Goal: Obtain resource: Obtain resource

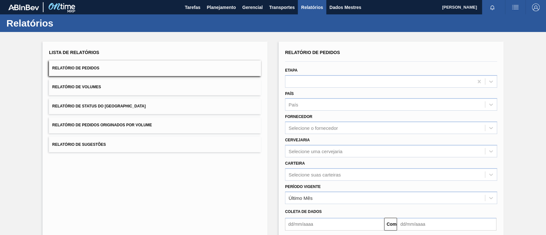
click at [152, 126] on button "Relatório de Pedidos Originados por Volume" at bounding box center [155, 125] width 212 height 16
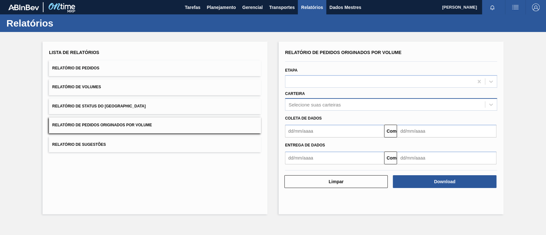
click at [305, 106] on font "Selecione suas carteiras" at bounding box center [315, 104] width 52 height 5
type input "aç"
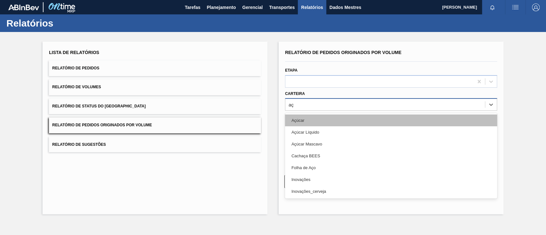
click at [303, 118] on font "Açúcar" at bounding box center [298, 120] width 13 height 5
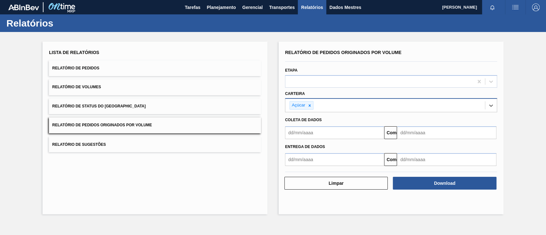
click at [304, 128] on input "text" at bounding box center [334, 132] width 99 height 13
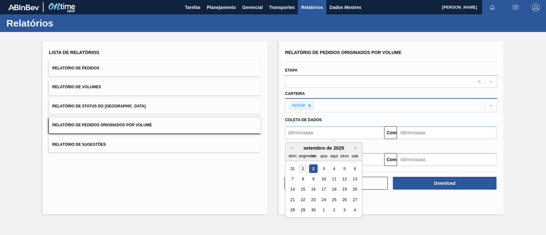
click at [302, 169] on font "1" at bounding box center [303, 168] width 2 height 5
click at [351, 134] on input "[DATE]" at bounding box center [334, 132] width 99 height 13
click at [293, 149] on div "[PERSON_NAME] Próximo mês setembro de 2025 dom segmento ter qua aqui sexo sab 3…" at bounding box center [323, 180] width 77 height 76
click at [293, 149] on button "[PERSON_NAME]" at bounding box center [291, 148] width 4 height 4
drag, startPoint x: 343, startPoint y: 168, endPoint x: 347, endPoint y: 165, distance: 5.5
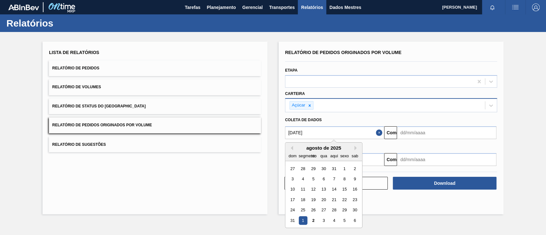
click at [343, 168] on div "1" at bounding box center [344, 169] width 9 height 9
type input "[DATE]"
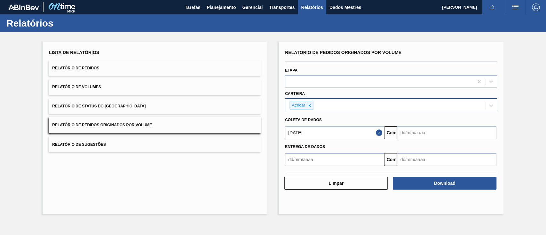
click at [413, 135] on input "text" at bounding box center [446, 132] width 99 height 13
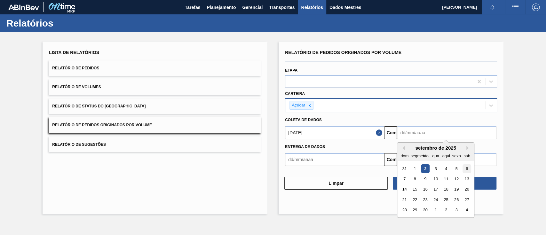
click at [465, 166] on div "6" at bounding box center [467, 169] width 9 height 9
type input "[DATE]"
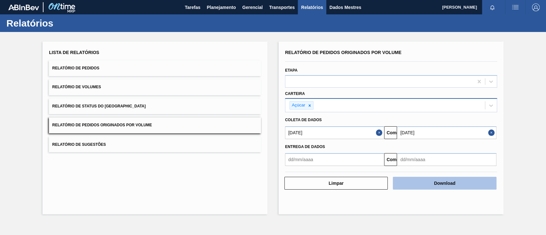
click at [459, 184] on button "Download" at bounding box center [444, 183] width 103 height 13
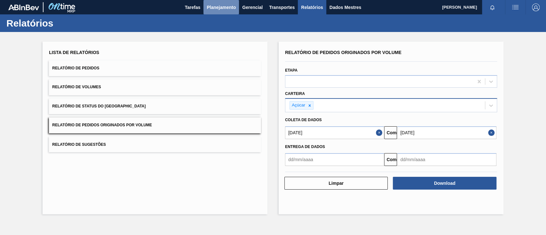
click at [222, 10] on font "Planejamento" at bounding box center [221, 8] width 29 height 8
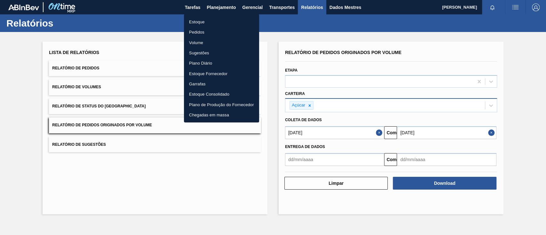
click at [197, 31] on font "Pedidos" at bounding box center [196, 32] width 15 height 5
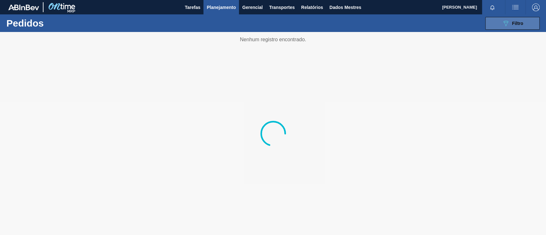
click at [520, 20] on div "089F7B8B-B2A5-4AFE-B5C0-19BA573D28AC Filtro" at bounding box center [512, 24] width 21 height 8
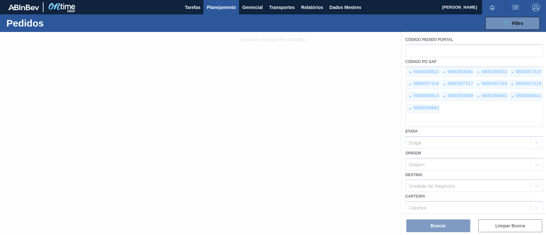
click at [407, 72] on div at bounding box center [273, 133] width 546 height 203
click at [412, 72] on div at bounding box center [273, 133] width 546 height 203
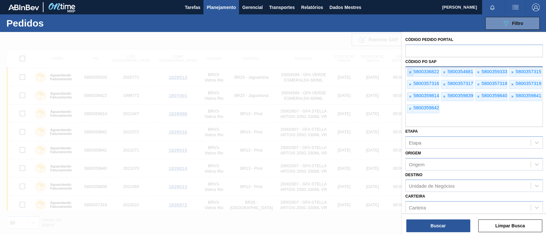
click at [410, 72] on font "×" at bounding box center [410, 72] width 3 height 5
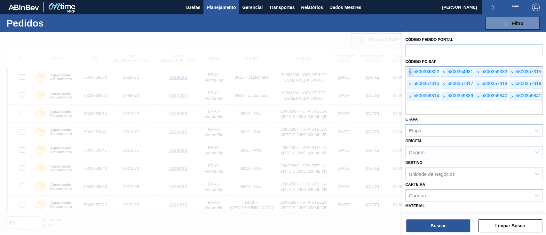
click at [410, 72] on font "×" at bounding box center [410, 72] width 3 height 5
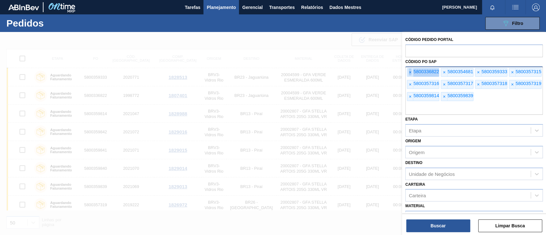
click at [410, 72] on font "×" at bounding box center [410, 72] width 3 height 5
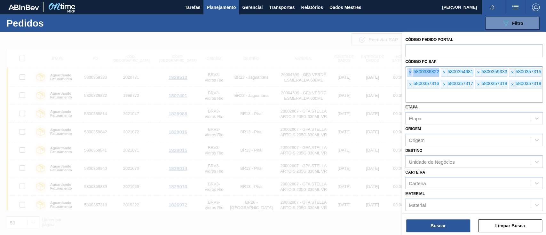
click at [410, 72] on font "×" at bounding box center [410, 72] width 3 height 5
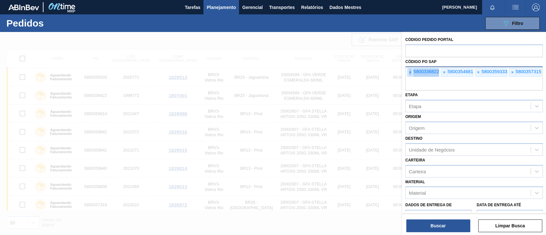
click at [410, 72] on font "×" at bounding box center [410, 72] width 3 height 5
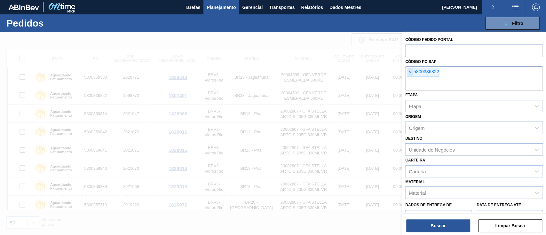
click at [410, 72] on font "×" at bounding box center [410, 72] width 3 height 5
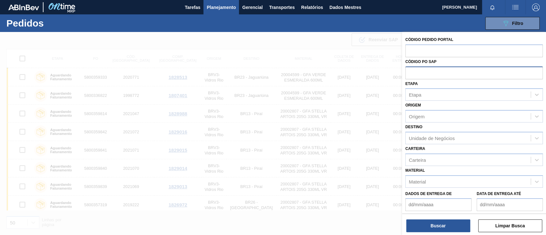
click at [410, 72] on input "text" at bounding box center [475, 73] width 138 height 12
paste input "text"
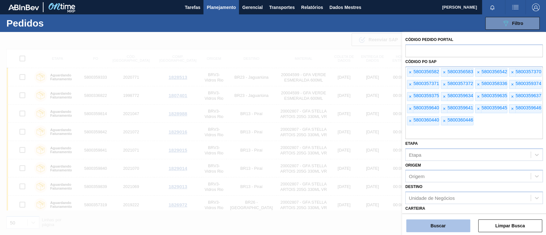
click at [449, 221] on button "Buscar" at bounding box center [439, 226] width 64 height 13
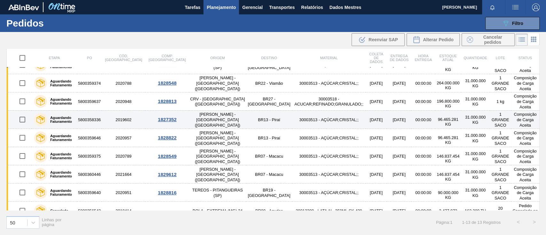
scroll to position [222, 0]
